Goal: Navigation & Orientation: Find specific page/section

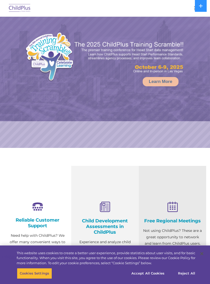
scroll to position [3, 0]
select select "MEDIUM"
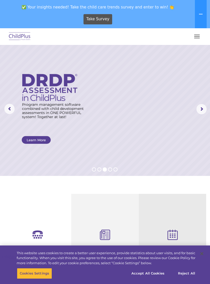
scroll to position [2, 0]
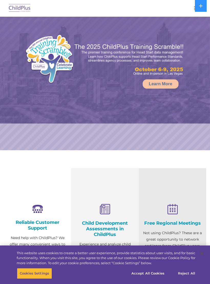
select select "MEDIUM"
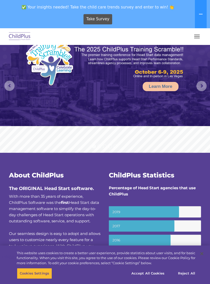
click at [200, 35] on button "button" at bounding box center [197, 36] width 11 height 8
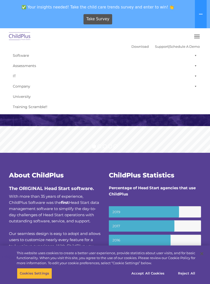
click at [128, 137] on rs-slide "Learn More" at bounding box center [105, 85] width 210 height 133
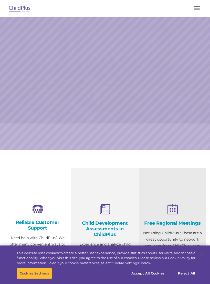
scroll to position [3, 0]
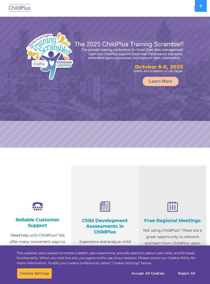
select select "MEDIUM"
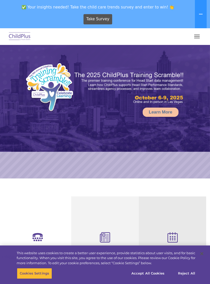
select select "MEDIUM"
click at [199, 40] on button "button" at bounding box center [197, 36] width 11 height 8
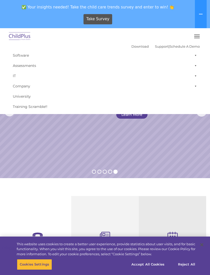
click at [200, 38] on button "button" at bounding box center [197, 36] width 11 height 8
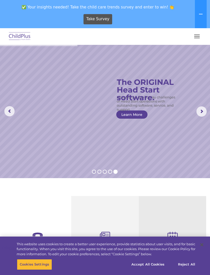
click at [195, 28] on button at bounding box center [201, 14] width 12 height 28
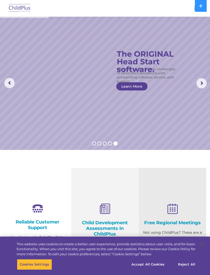
click at [171, 8] on div at bounding box center [105, 8] width 190 height 12
click at [165, 13] on div at bounding box center [105, 8] width 190 height 12
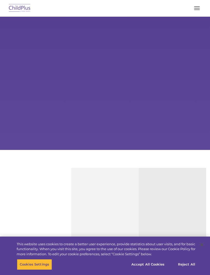
type input ""
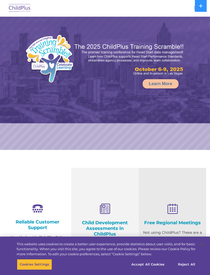
select select "MEDIUM"
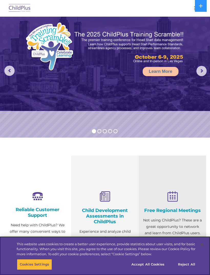
scroll to position [13, 0]
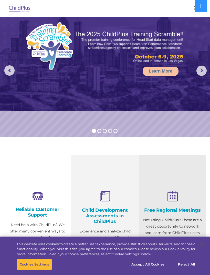
click at [179, 9] on div at bounding box center [105, 8] width 190 height 12
click at [188, 8] on div at bounding box center [105, 8] width 190 height 12
click at [193, 9] on button "button" at bounding box center [197, 8] width 11 height 8
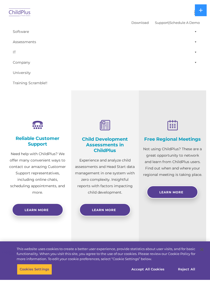
scroll to position [88, 0]
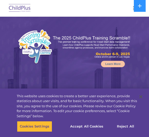
select select "MEDIUM"
